Goal: Task Accomplishment & Management: Manage account settings

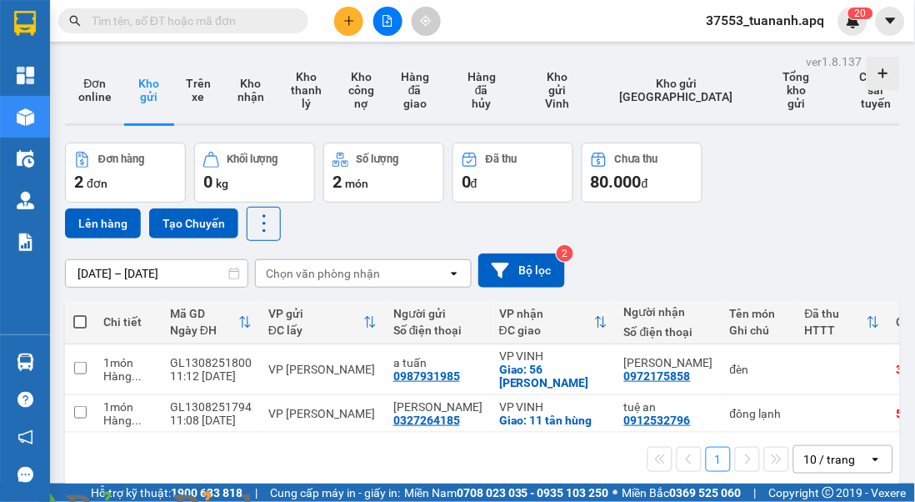
click at [307, 501] on img at bounding box center [302, 512] width 10 height 10
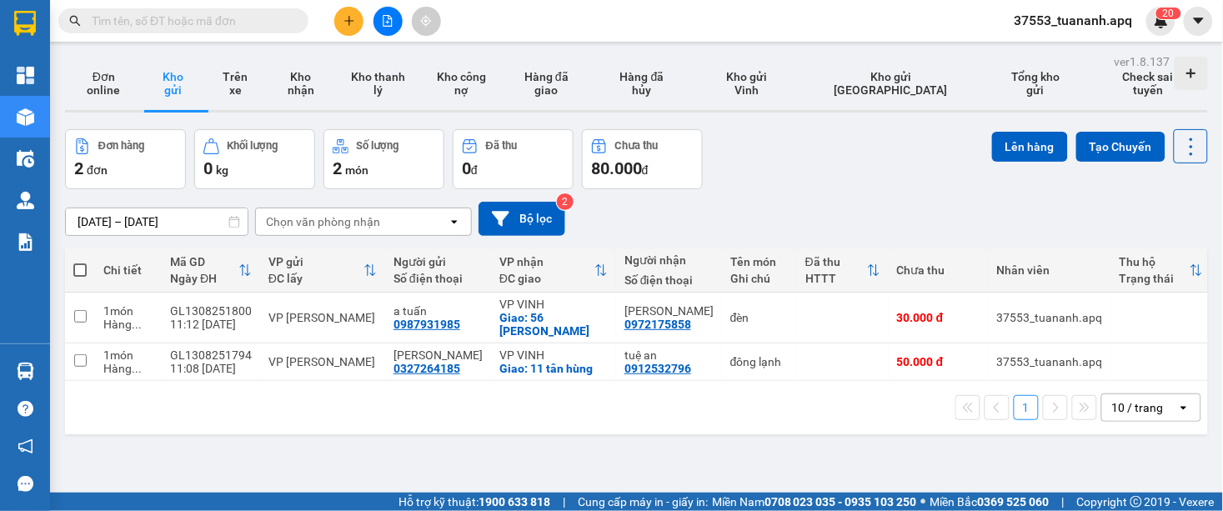
click at [915, 21] on span "37553_tuananh.apq" at bounding box center [1073, 20] width 145 height 21
click at [915, 48] on span "Đăng xuất" at bounding box center [1083, 52] width 108 height 18
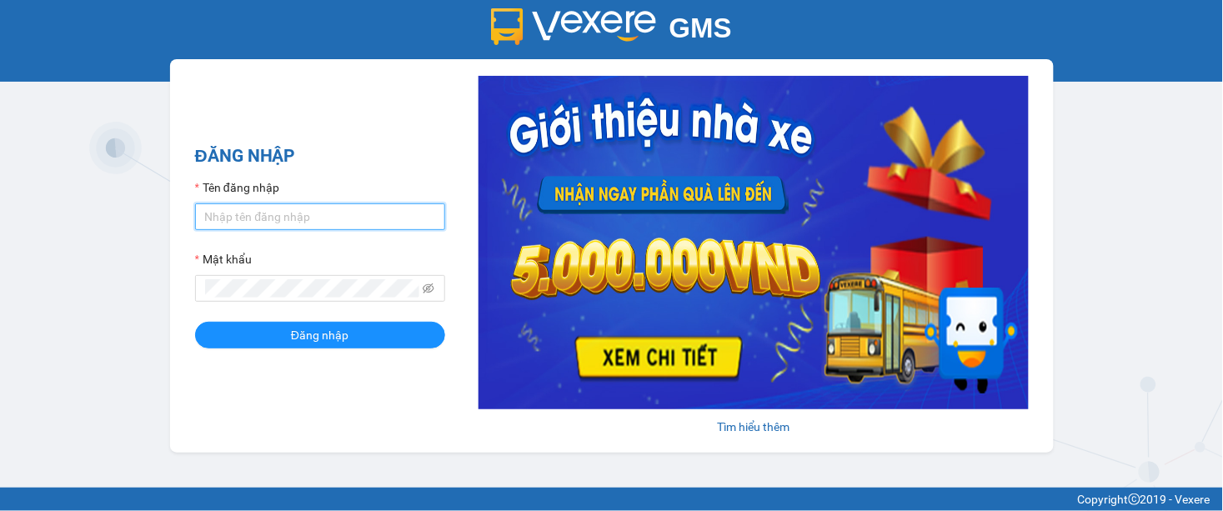
type input "tuananh.apq"
drag, startPoint x: 267, startPoint y: 218, endPoint x: 158, endPoint y: 220, distance: 108.4
click at [158, 220] on div "GMS Hệ thống quản lý hàng hóa ĐĂNG NHẬP Tên đăng nhập tuananh.apq Mật khẩu Đăng…" at bounding box center [611, 244] width 1223 height 488
type input "dai.apq"
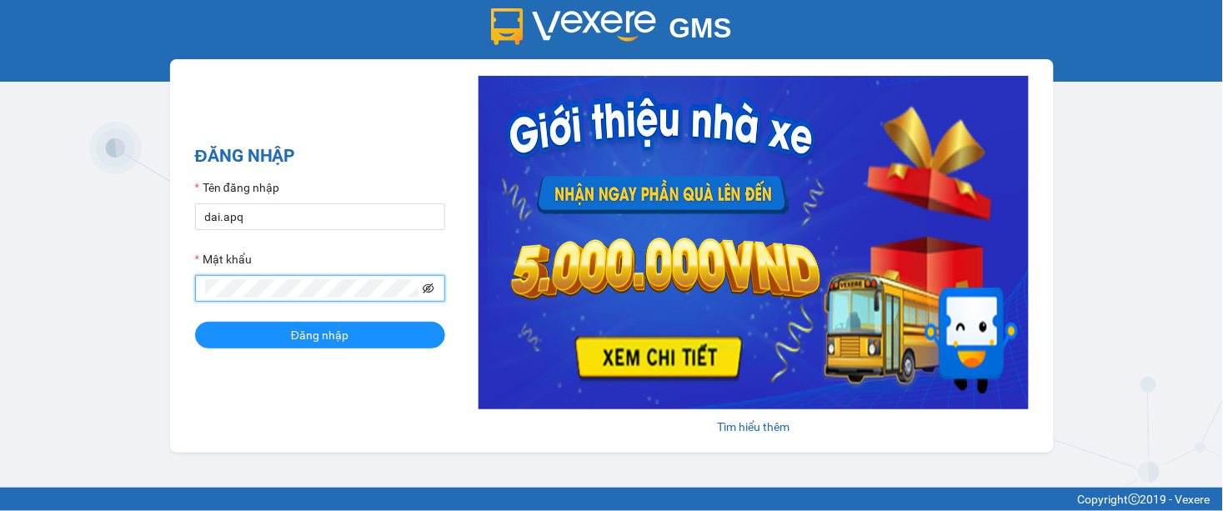
click at [430, 288] on icon "eye-invisible" at bounding box center [429, 289] width 12 height 12
click at [160, 262] on div "GMS Hệ thống quản lý hàng hóa ĐĂNG NHẬP Tên đăng nhập dai.apq Mật khẩu Đăng nhậ…" at bounding box center [611, 244] width 1223 height 488
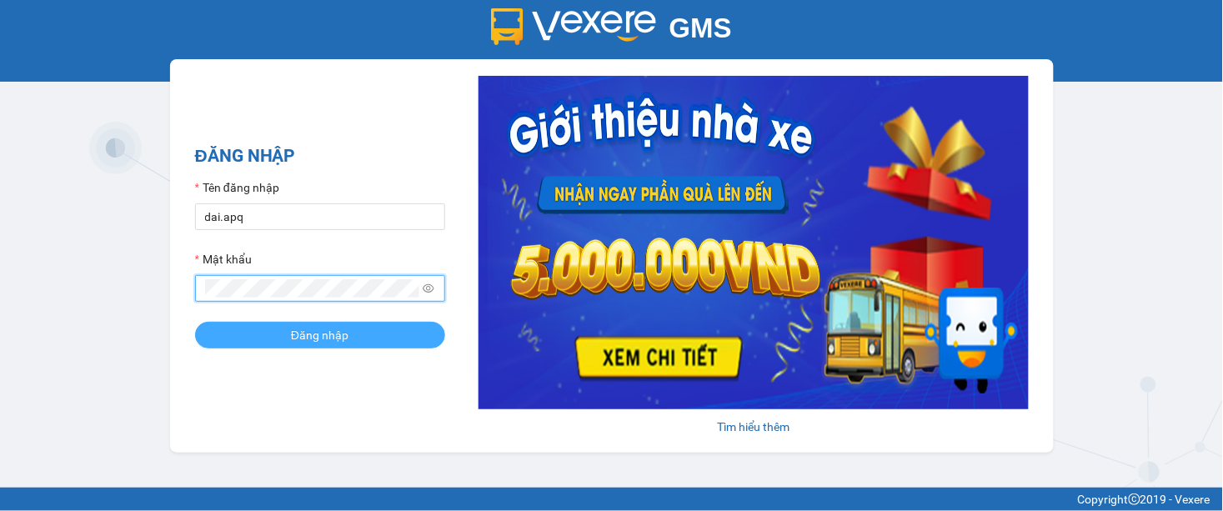
click at [303, 343] on span "Đăng nhập" at bounding box center [320, 335] width 58 height 18
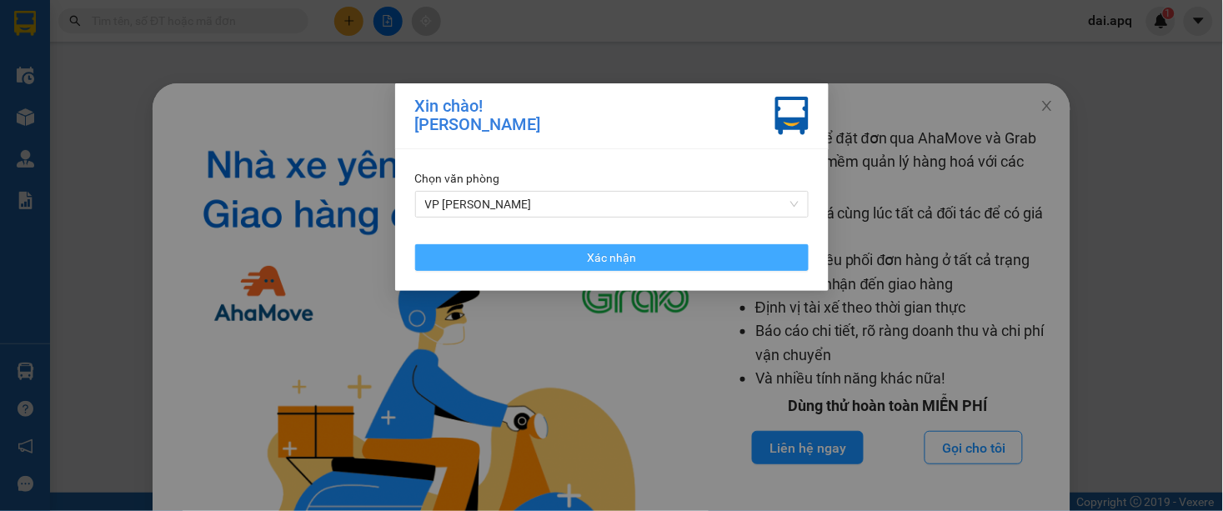
drag, startPoint x: 617, startPoint y: 259, endPoint x: 718, endPoint y: 255, distance: 101.0
click at [617, 259] on span "Xác nhận" at bounding box center [611, 257] width 49 height 18
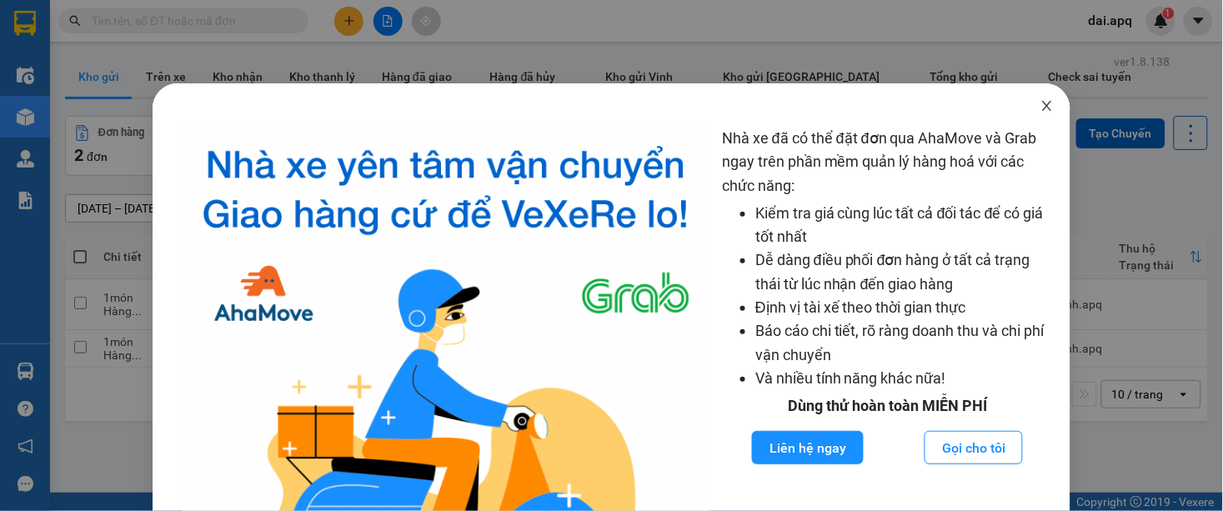
click at [1041, 104] on icon "close" at bounding box center [1047, 105] width 13 height 13
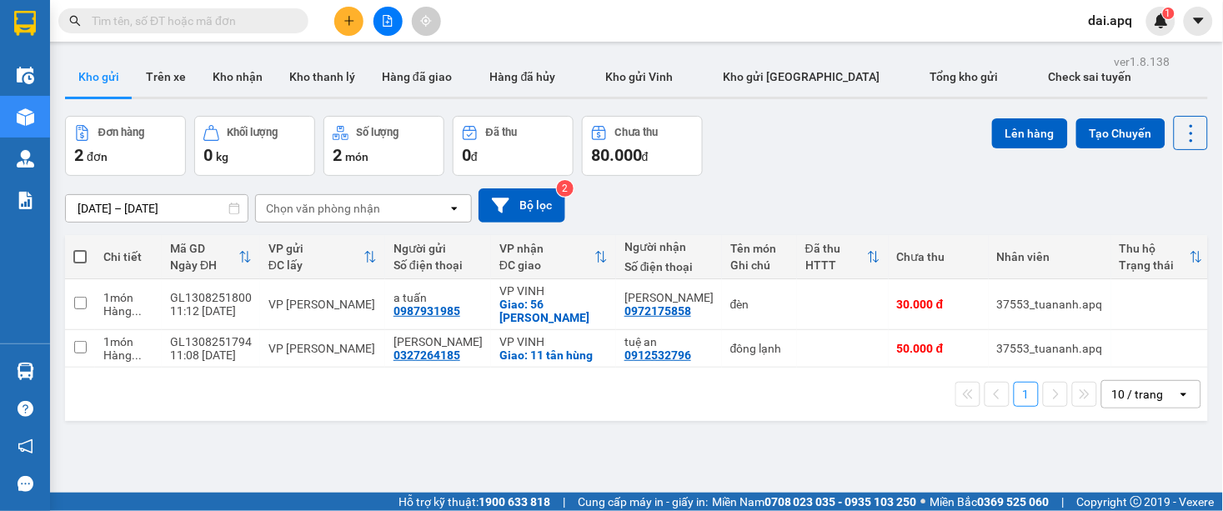
click at [1095, 23] on span "dai.apq" at bounding box center [1111, 20] width 71 height 21
click at [1104, 78] on span "Đổi mật khẩu" at bounding box center [1136, 78] width 69 height 18
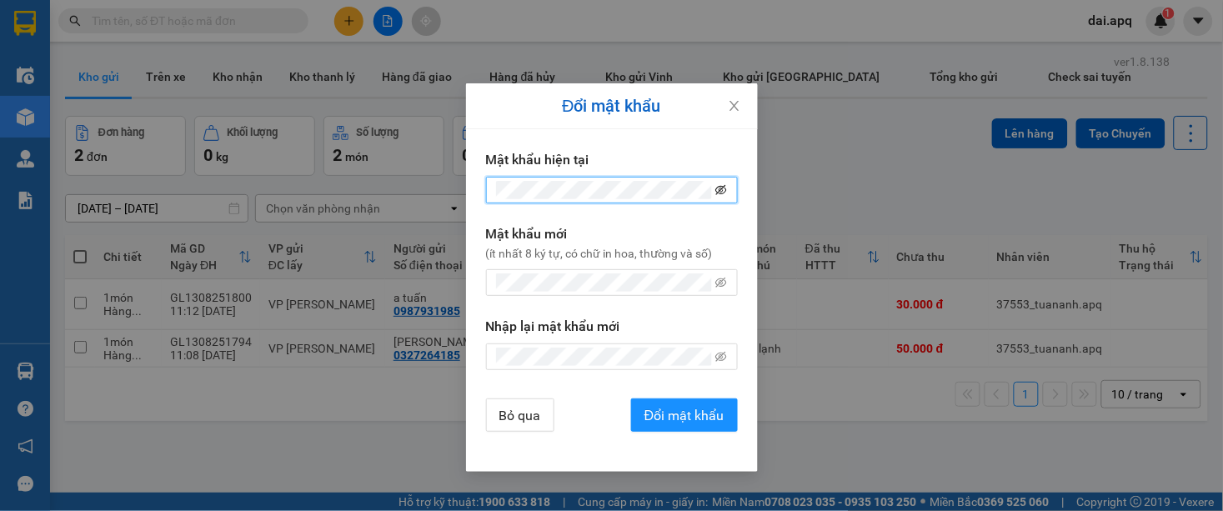
click at [721, 184] on span at bounding box center [721, 190] width 12 height 18
click at [723, 187] on icon "eye-invisible" at bounding box center [722, 190] width 12 height 10
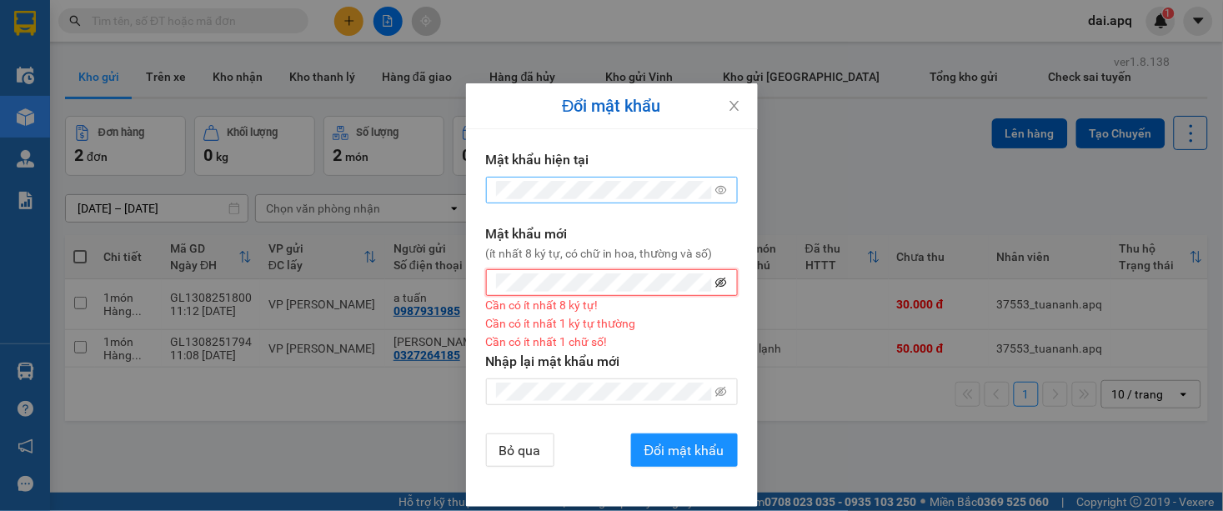
click at [715, 284] on icon "eye-invisible" at bounding box center [721, 283] width 12 height 12
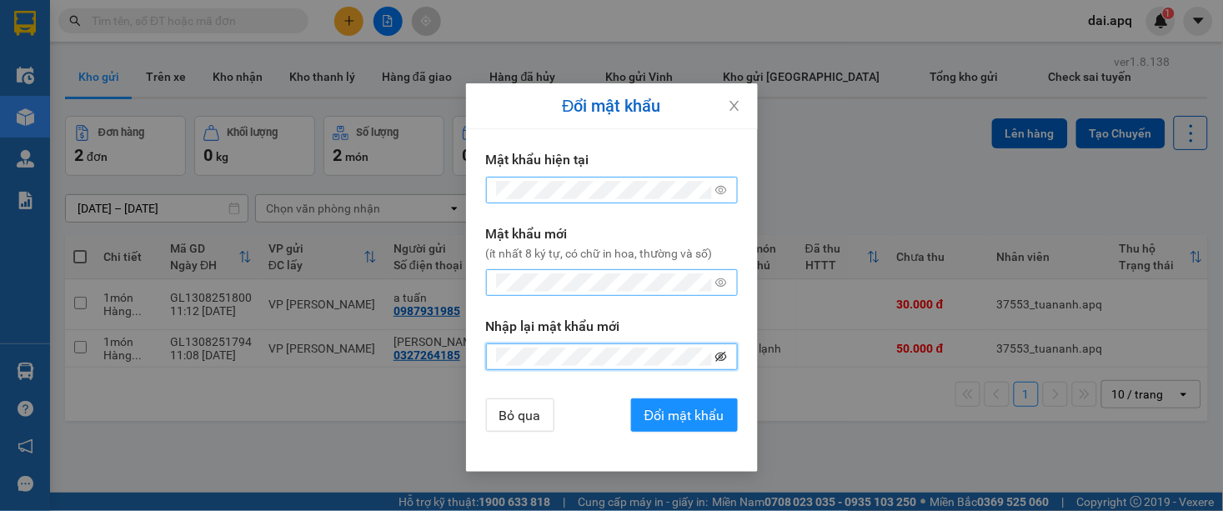
drag, startPoint x: 720, startPoint y: 355, endPoint x: 730, endPoint y: 367, distance: 15.4
click at [720, 356] on icon "eye-invisible" at bounding box center [721, 357] width 12 height 12
click at [685, 421] on span "Đổi mật khẩu" at bounding box center [684, 415] width 80 height 21
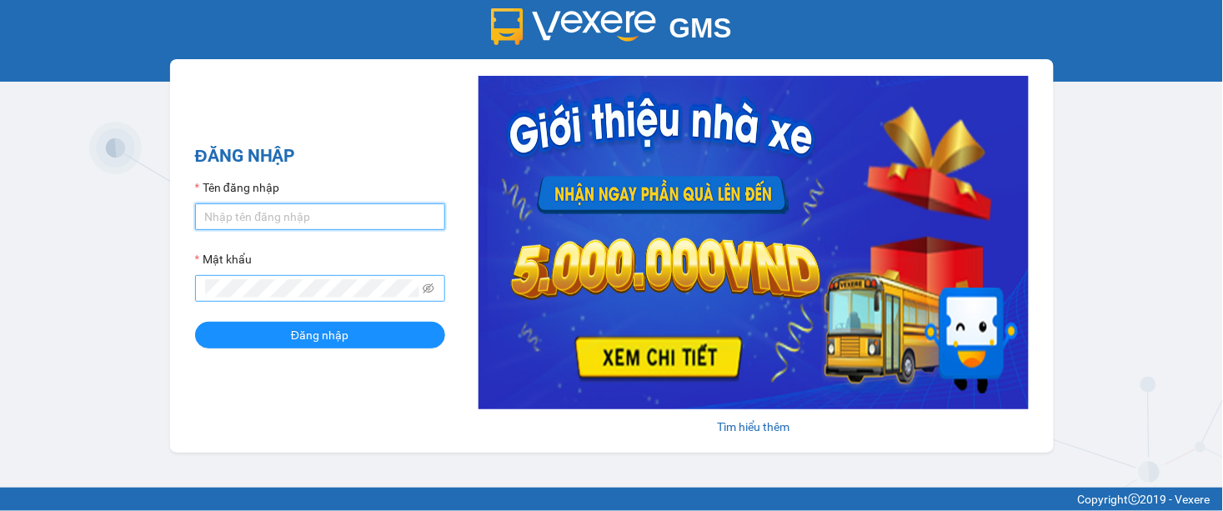
type input "dai.apq"
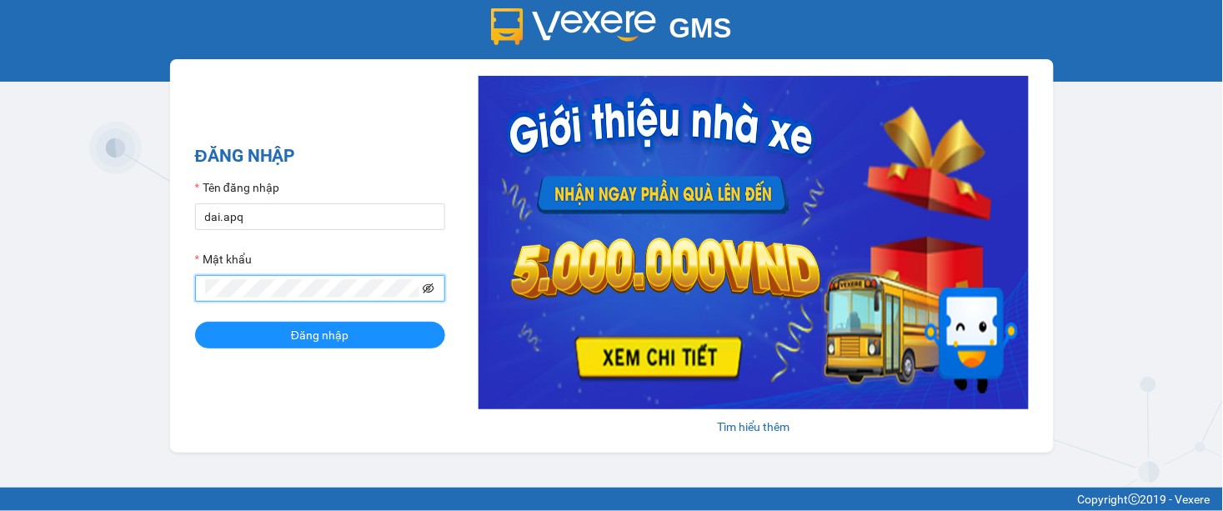
click at [429, 293] on icon "eye-invisible" at bounding box center [430, 288] width 12 height 10
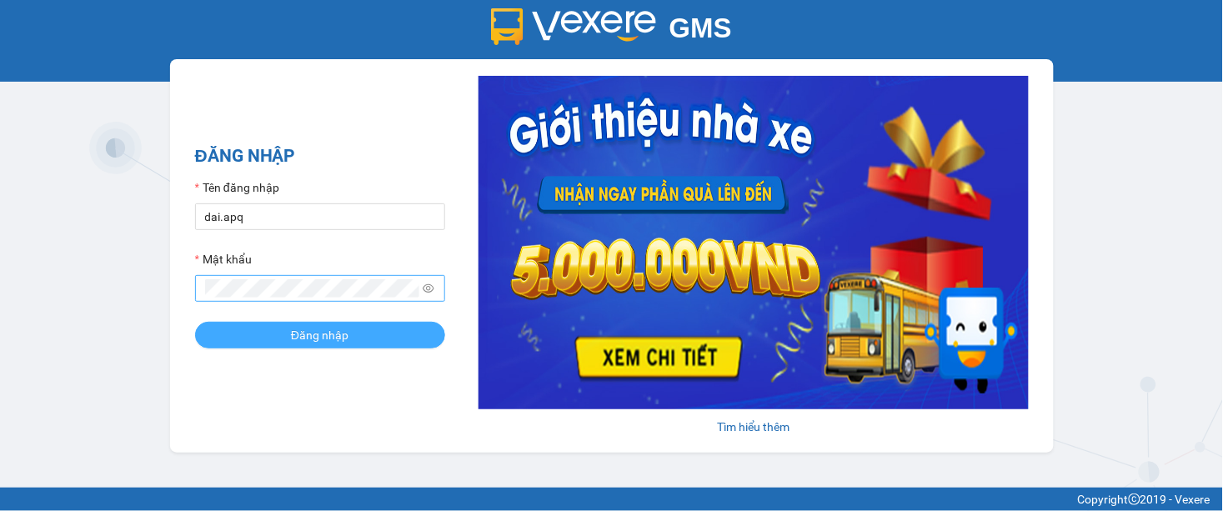
click at [234, 338] on button "Đăng nhập" at bounding box center [320, 335] width 250 height 27
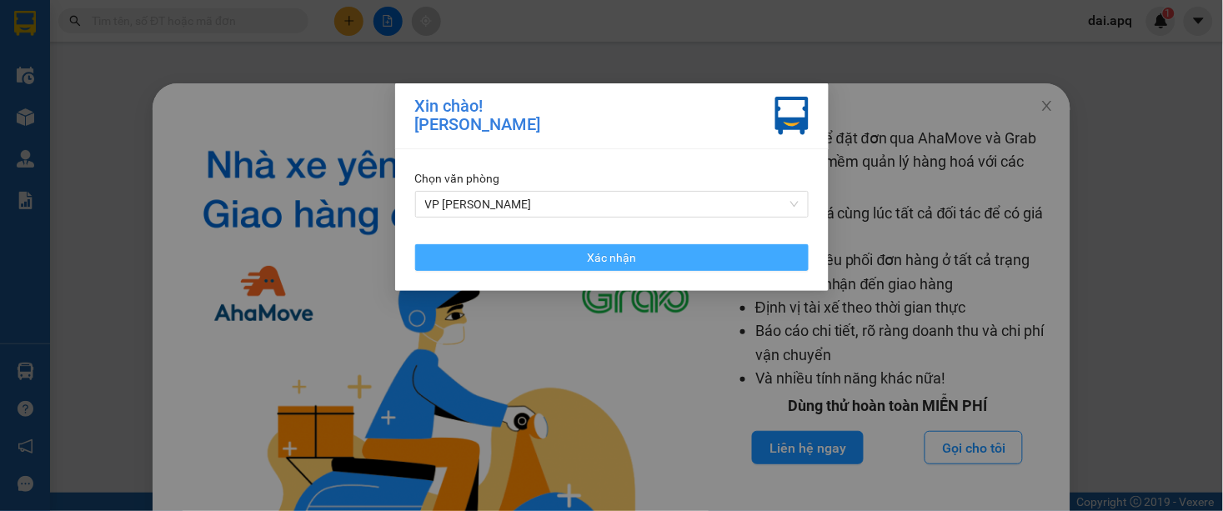
click at [618, 261] on span "Xác nhận" at bounding box center [611, 257] width 49 height 18
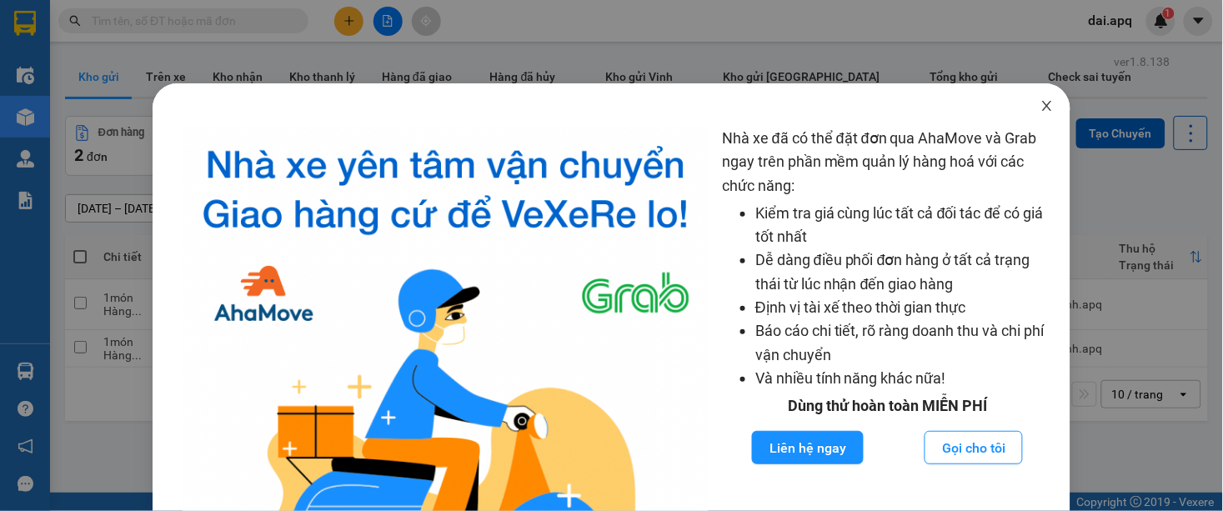
click at [1041, 105] on icon "close" at bounding box center [1047, 105] width 13 height 13
